Goal: Task Accomplishment & Management: Manage account settings

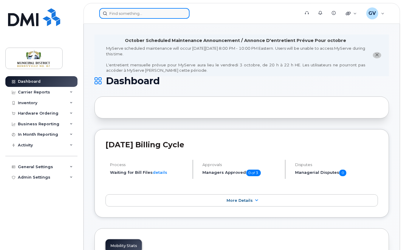
click at [136, 13] on input at bounding box center [144, 13] width 90 height 11
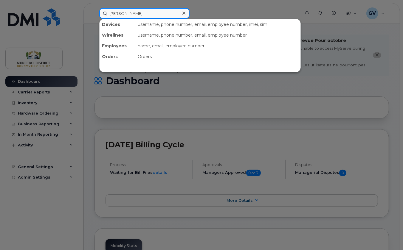
type input "[PERSON_NAME]"
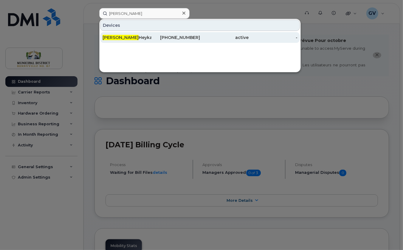
click at [125, 36] on div "[PERSON_NAME]" at bounding box center [126, 38] width 49 height 6
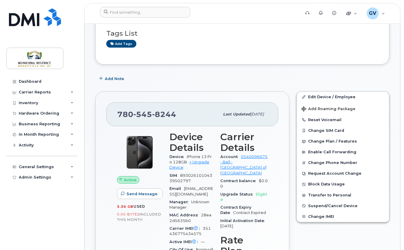
scroll to position [119, 0]
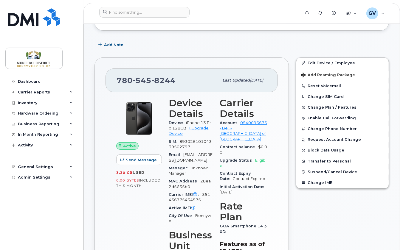
click at [308, 217] on div "Edit Device / Employee Add Roaming Package Reset Voicemail Change SIM Card Chan…" at bounding box center [342, 189] width 100 height 270
click at [329, 102] on button "Change SIM Card" at bounding box center [342, 96] width 92 height 11
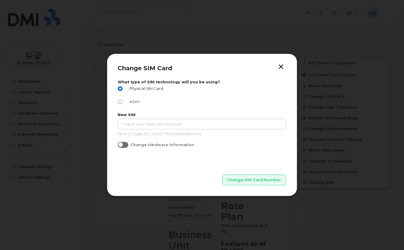
click at [121, 102] on input "eSim" at bounding box center [120, 101] width 5 height 5
radio input "true"
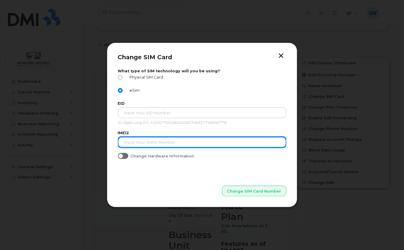
click at [169, 143] on input "text" at bounding box center [202, 142] width 169 height 11
paste input "350417990133540"
type input "350417990133540"
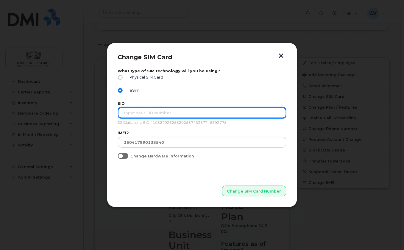
click at [182, 112] on input "text" at bounding box center [202, 113] width 169 height 11
paste input "89049032007408882600204220916015"
type input "89049032007408882600204220916015"
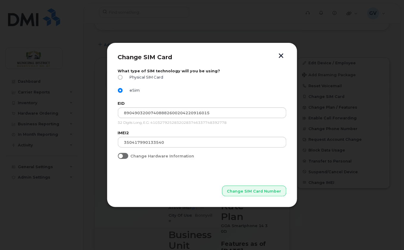
click at [126, 155] on span at bounding box center [123, 156] width 10 height 6
click at [123, 155] on input "Change Hardware Information" at bounding box center [120, 155] width 5 height 5
checkbox input "true"
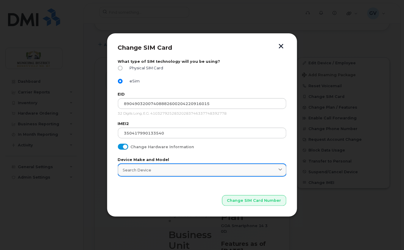
click at [206, 169] on div "Search Device" at bounding box center [202, 170] width 158 height 6
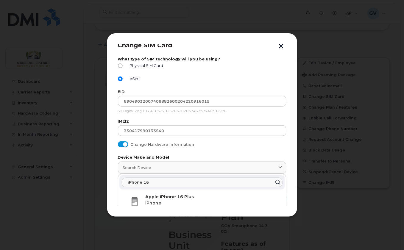
scroll to position [0, 0]
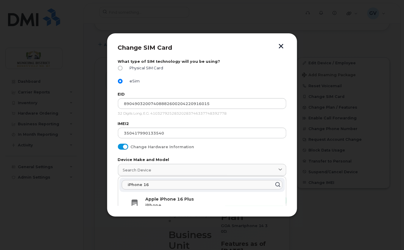
drag, startPoint x: 156, startPoint y: 185, endPoint x: 113, endPoint y: 183, distance: 43.3
click at [113, 183] on div "Change SIM Card What type of SIM technology will you be using? Physical SIM Car…" at bounding box center [202, 125] width 191 height 184
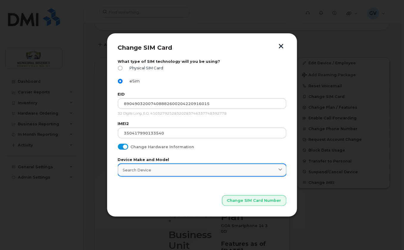
click at [151, 170] on div "Search Device" at bounding box center [202, 170] width 158 height 6
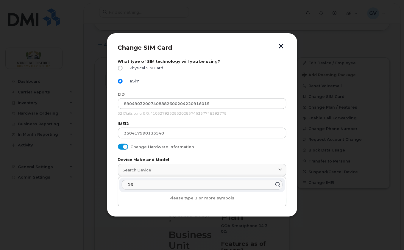
scroll to position [2, 0]
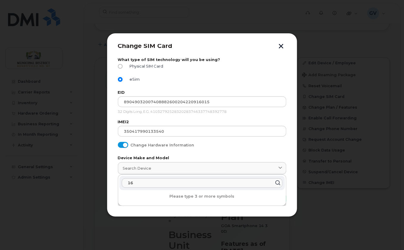
type input "1"
type input "iPhone"
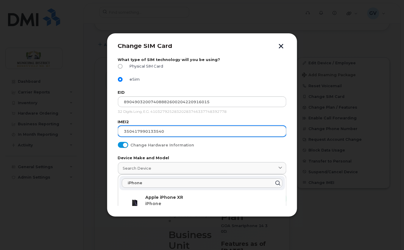
click at [124, 146] on span at bounding box center [123, 145] width 10 height 6
click at [123, 146] on input "Change Hardware Information" at bounding box center [120, 144] width 5 height 5
checkbox input "false"
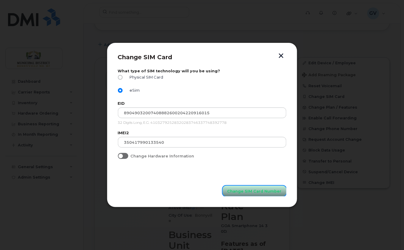
click at [254, 189] on span "Change SIM Card Number" at bounding box center [255, 192] width 54 height 6
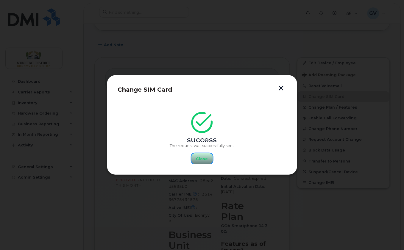
click at [205, 158] on span "Close" at bounding box center [202, 159] width 12 height 6
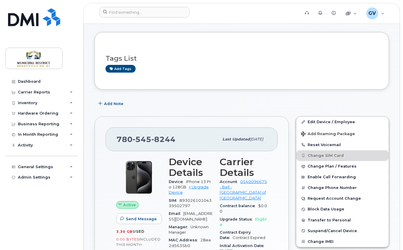
scroll to position [94, 0]
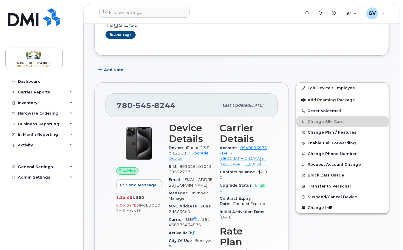
click at [290, 185] on div "780 545 8244 Last updated Apr 04, 2024 Active Send Message 3.30 GB  used 0.00 B…" at bounding box center [191, 214] width 201 height 270
